Goal: Find specific page/section: Find specific page/section

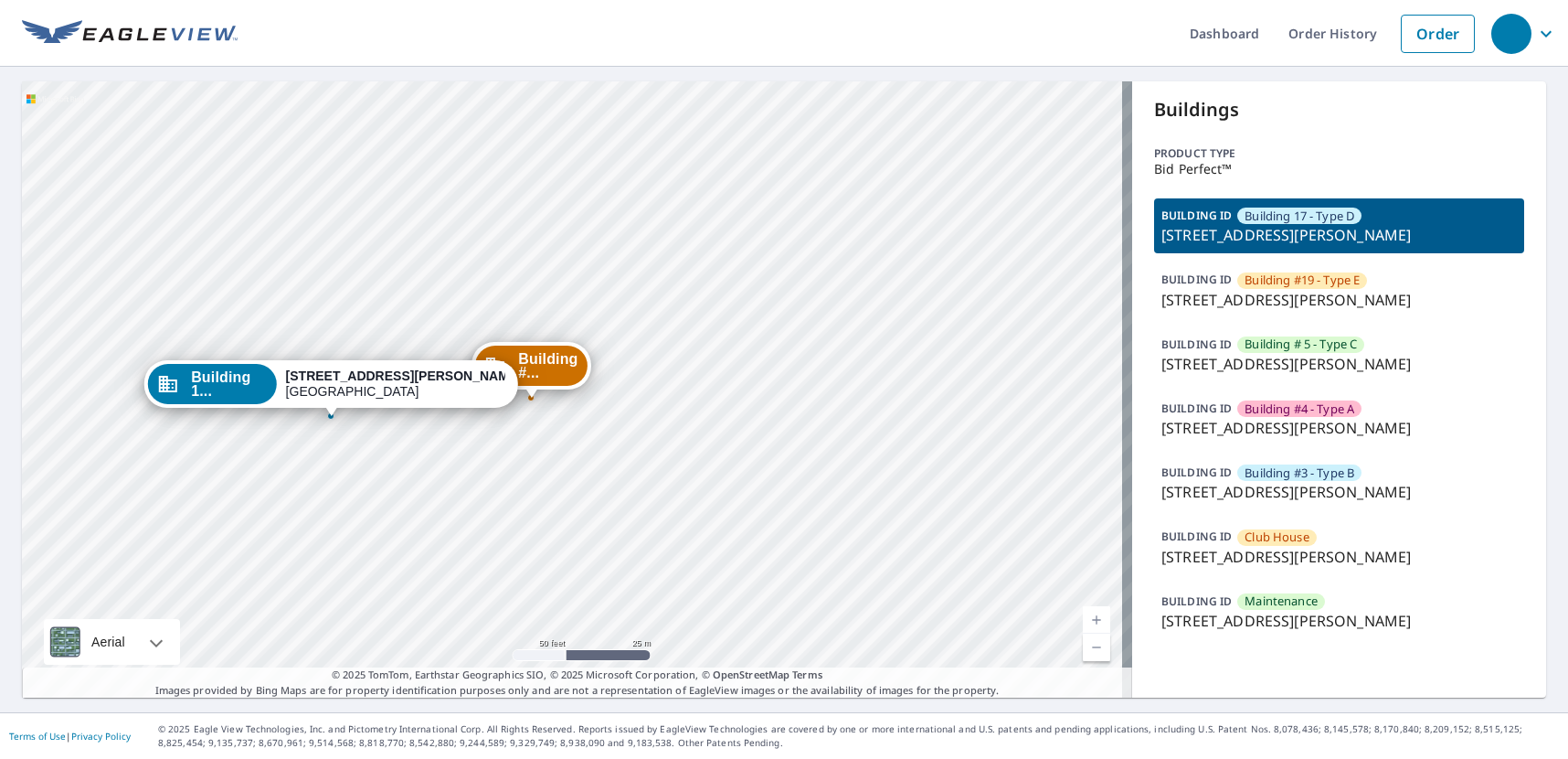
drag, startPoint x: 537, startPoint y: 357, endPoint x: 772, endPoint y: 382, distance: 236.3
click at [537, 357] on span "Building #..." at bounding box center [548, 365] width 60 height 28
